Goal: Find specific page/section: Find specific page/section

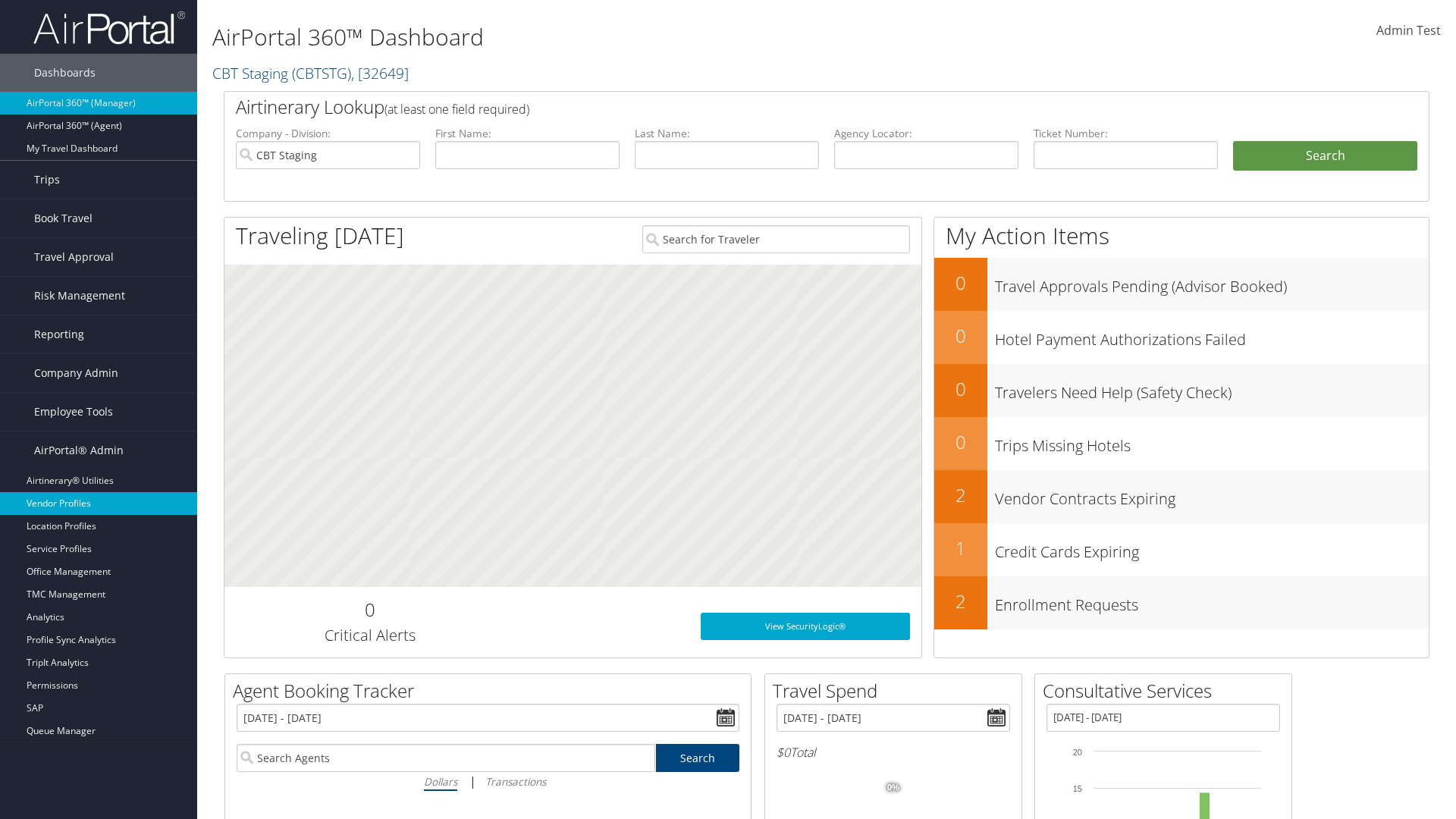
click at [99, 504] on link "Vendor Profiles" at bounding box center [99, 503] width 197 height 22
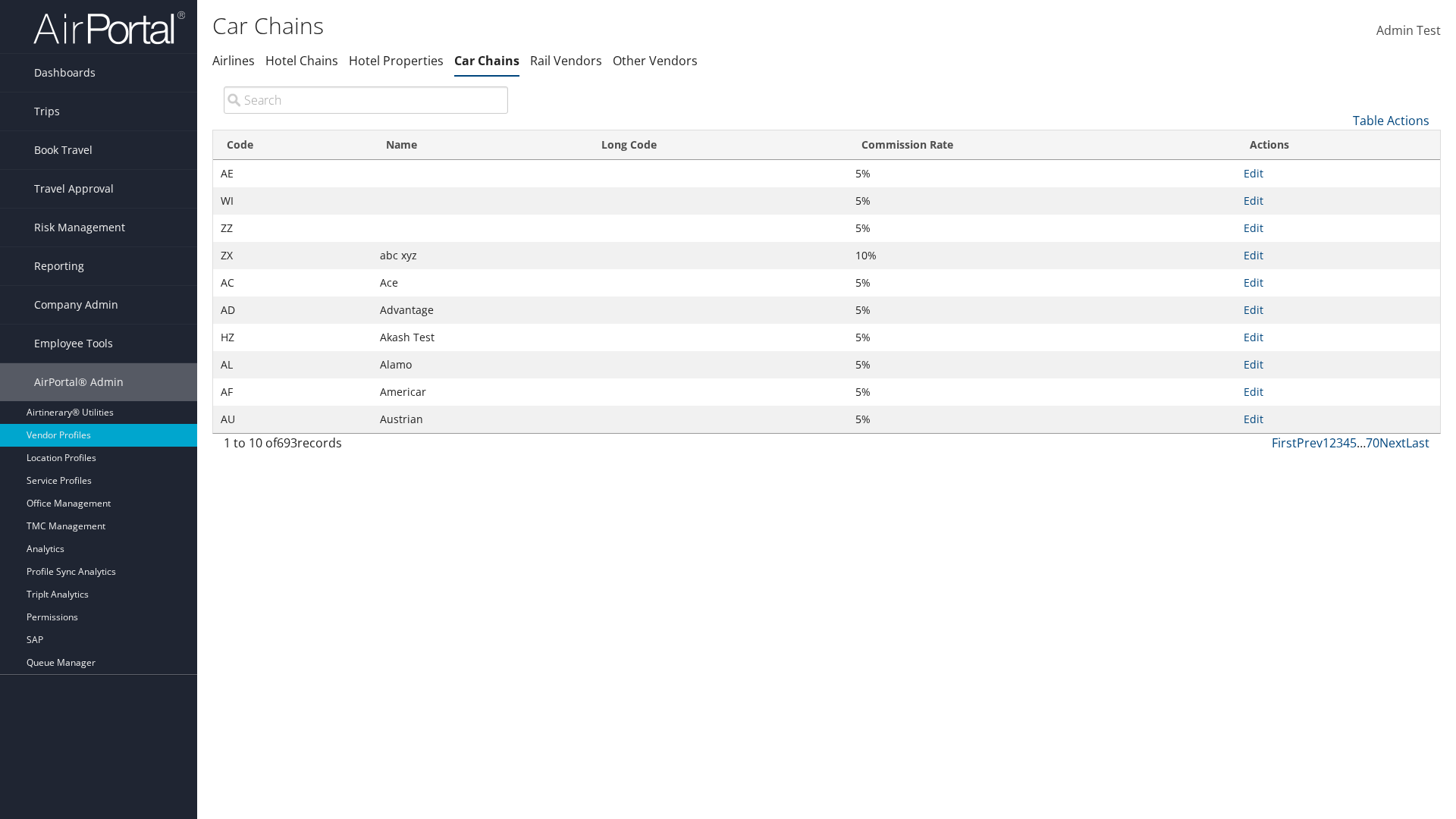
click at [479, 145] on th "Name" at bounding box center [480, 145] width 216 height 30
click at [718, 145] on th "Long Code" at bounding box center [718, 145] width 260 height 30
click at [1041, 145] on th "Commission Rate" at bounding box center [1042, 145] width 389 height 30
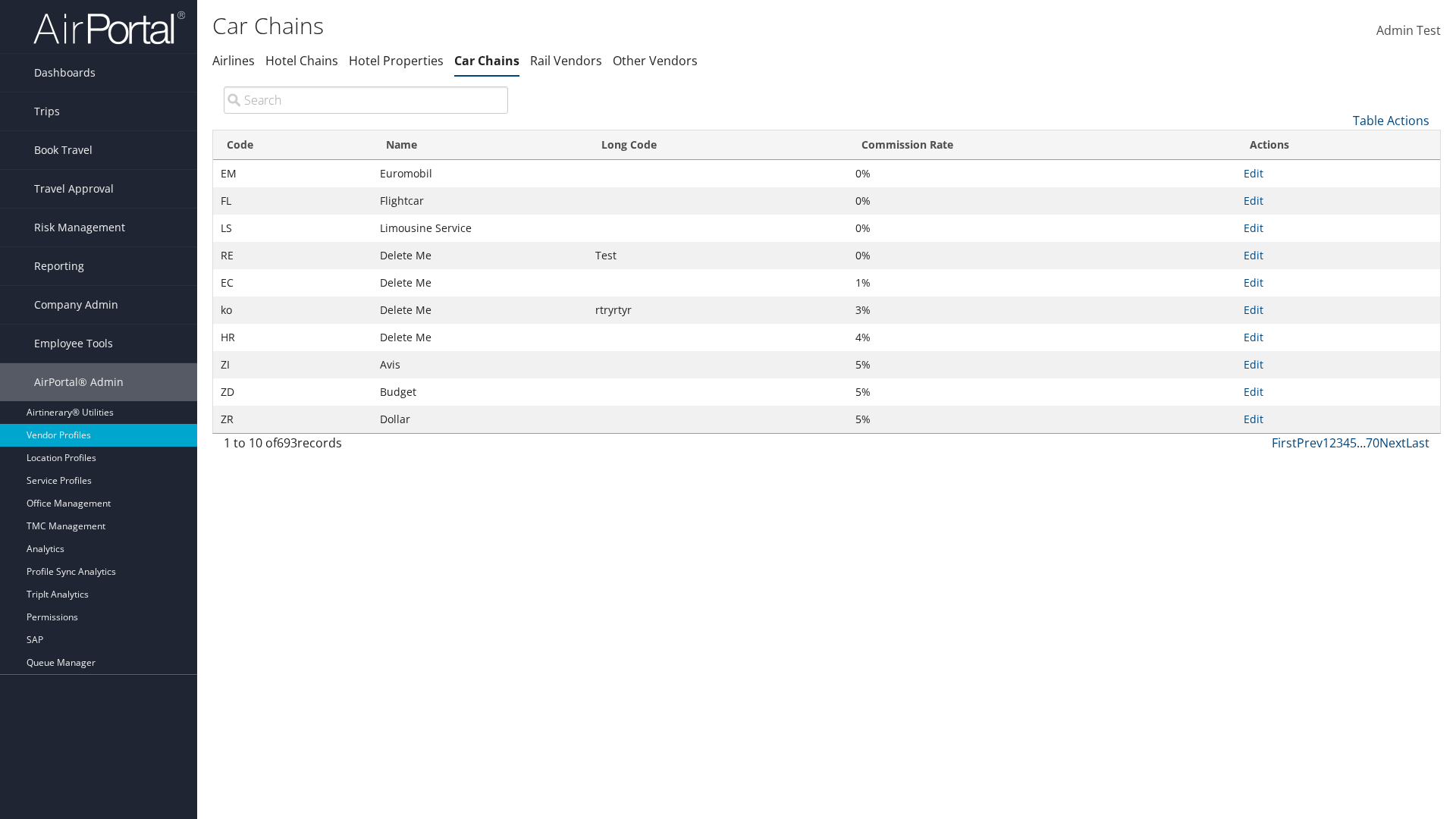
click at [1041, 145] on th "Commission Rate" at bounding box center [1042, 145] width 389 height 30
click at [1391, 120] on link "Table Actions" at bounding box center [1391, 121] width 76 height 17
click at [1340, 220] on link "Page Length" at bounding box center [1340, 221] width 200 height 26
click at [1340, 171] on link "25" at bounding box center [1340, 171] width 200 height 26
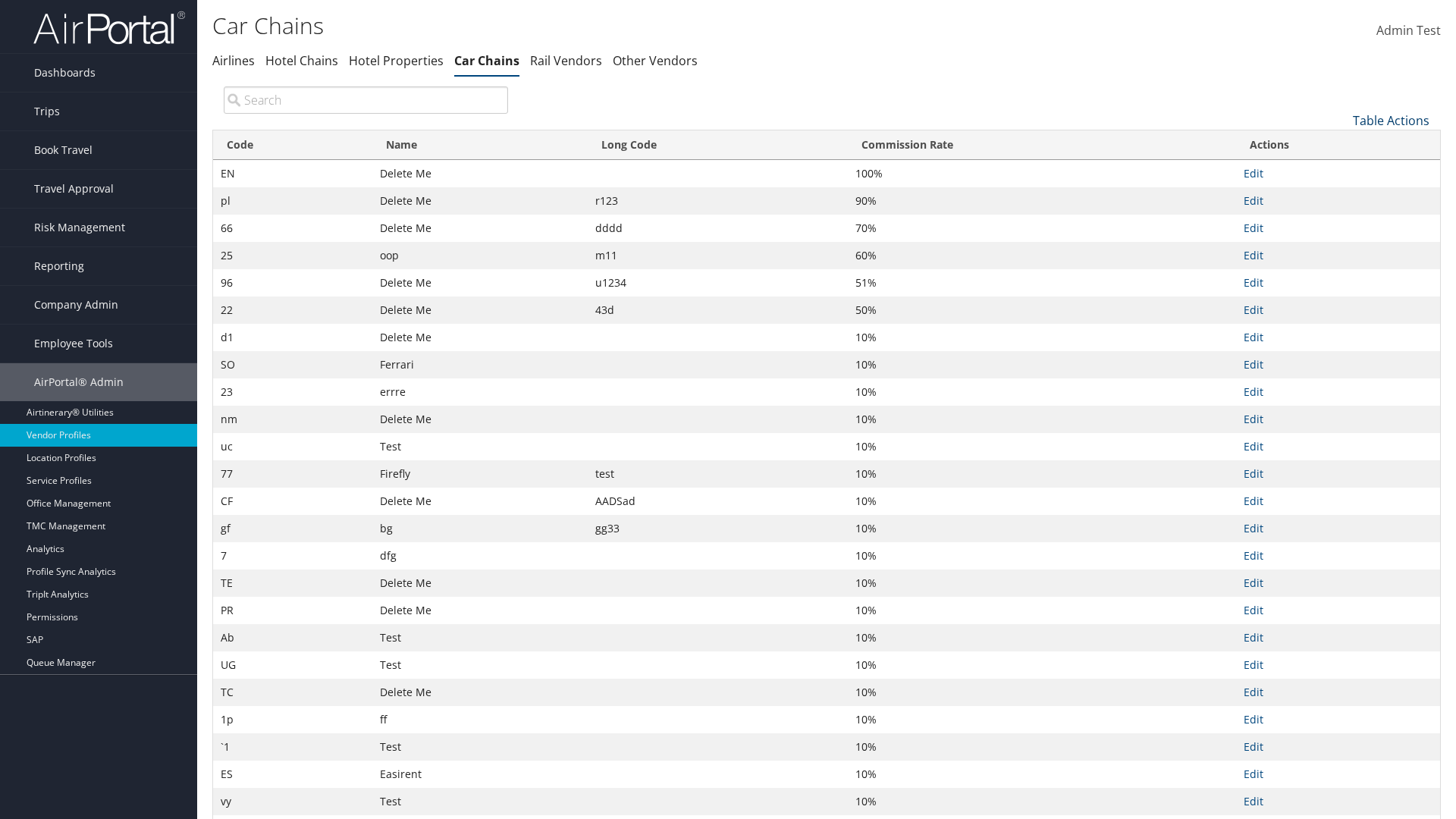
scroll to position [50, 0]
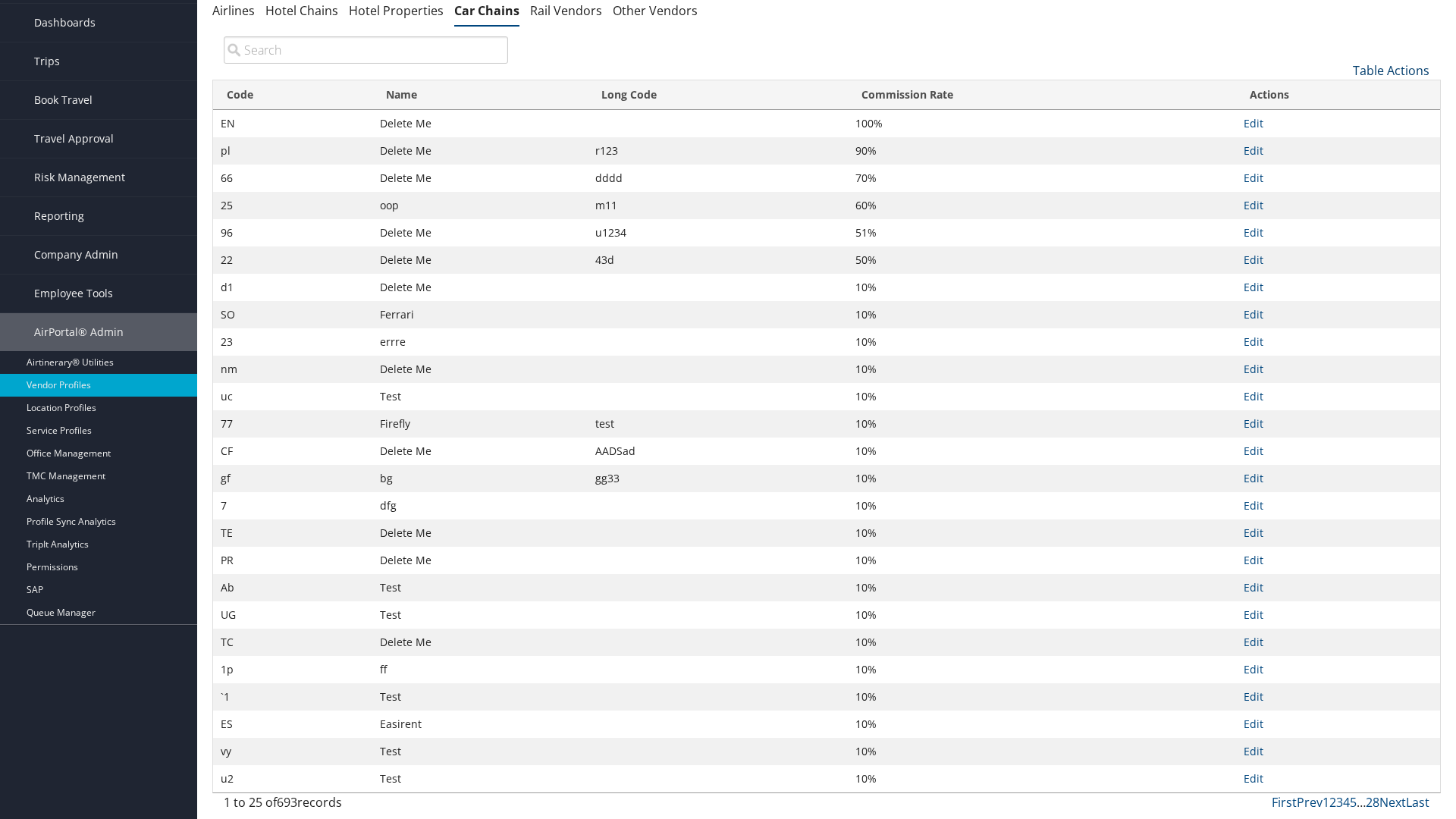
click at [1391, 70] on link "Table Actions" at bounding box center [1391, 71] width 76 height 17
click at [1340, 171] on link "Page Length" at bounding box center [1340, 171] width 200 height 26
